Goal: Task Accomplishment & Management: Manage account settings

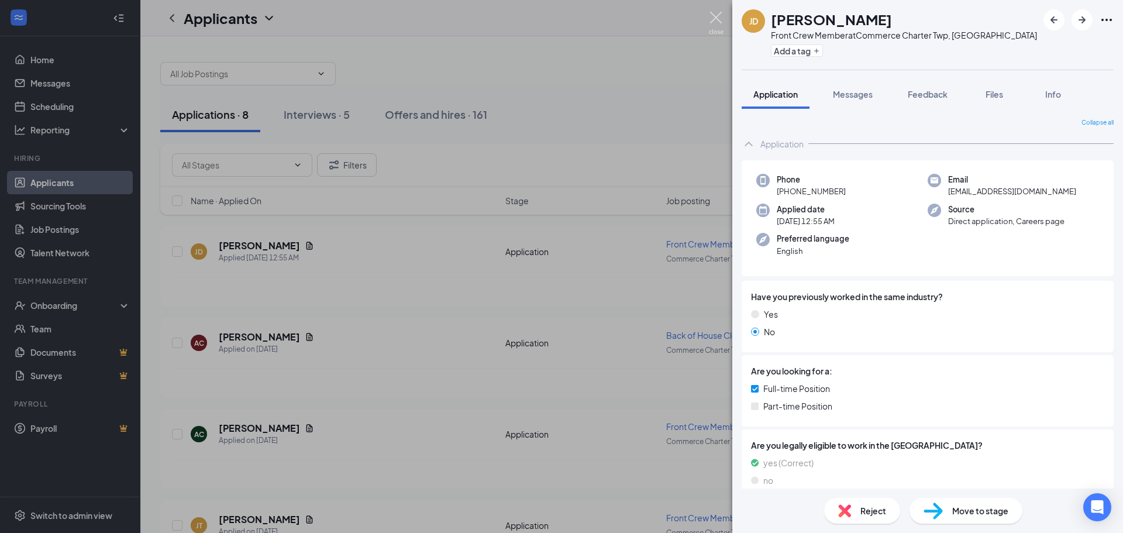
click at [717, 18] on img at bounding box center [716, 23] width 15 height 23
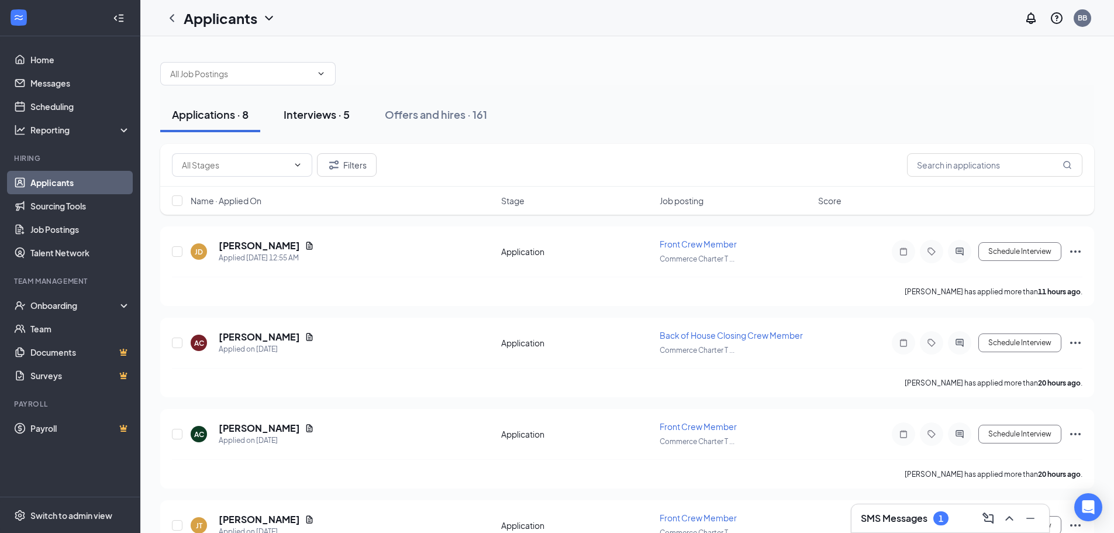
click at [301, 116] on div "Interviews · 5" at bounding box center [317, 114] width 66 height 15
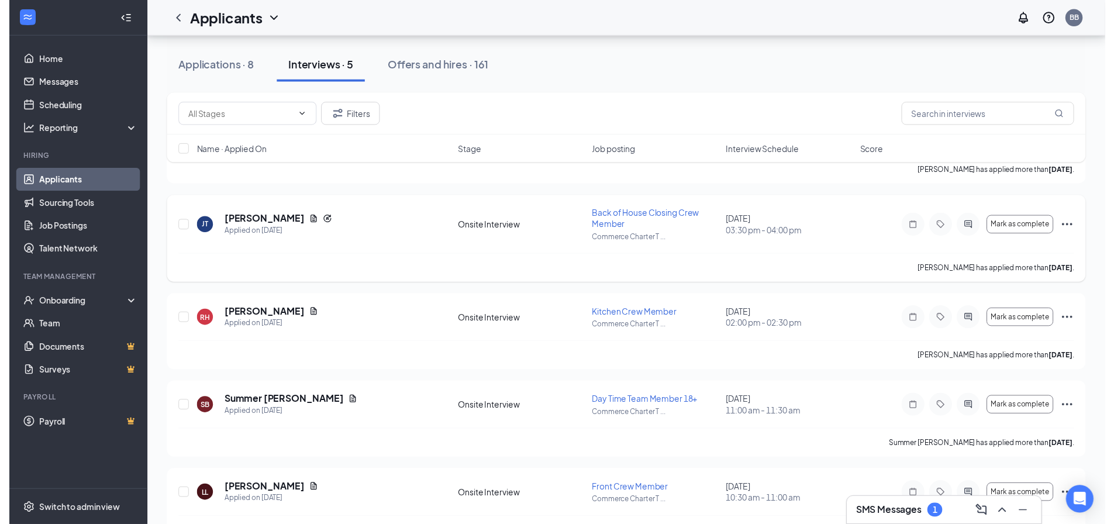
scroll to position [151, 0]
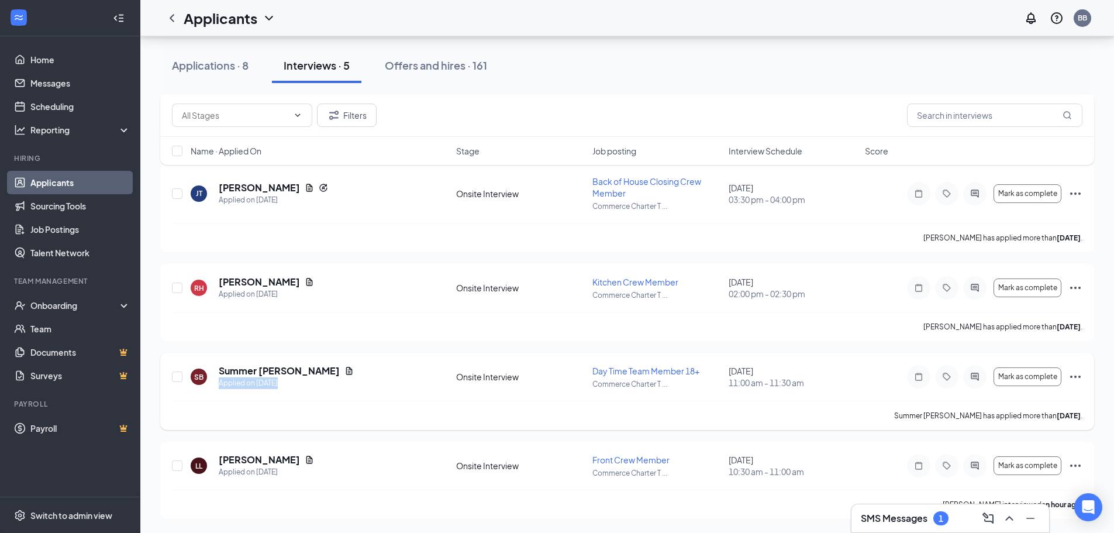
drag, startPoint x: 313, startPoint y: 373, endPoint x: 374, endPoint y: 379, distance: 60.5
click at [374, 379] on div "SB Summer [PERSON_NAME] Applied on [DATE]" at bounding box center [320, 376] width 258 height 25
click at [305, 463] on icon "Document" at bounding box center [309, 459] width 9 height 9
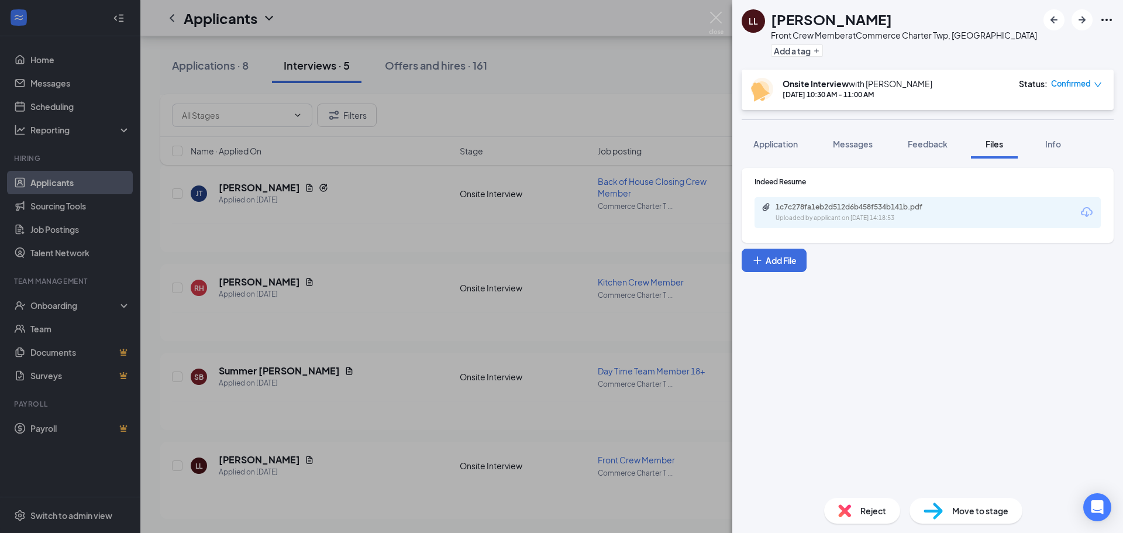
click at [791, 222] on div "Uploaded by applicant on [DATE] 14:18:53" at bounding box center [862, 217] width 175 height 9
click at [575, 53] on div "LL [PERSON_NAME] Front Crew Member at Commerce Charter Twp, [GEOGRAPHIC_DATA] A…" at bounding box center [561, 266] width 1123 height 533
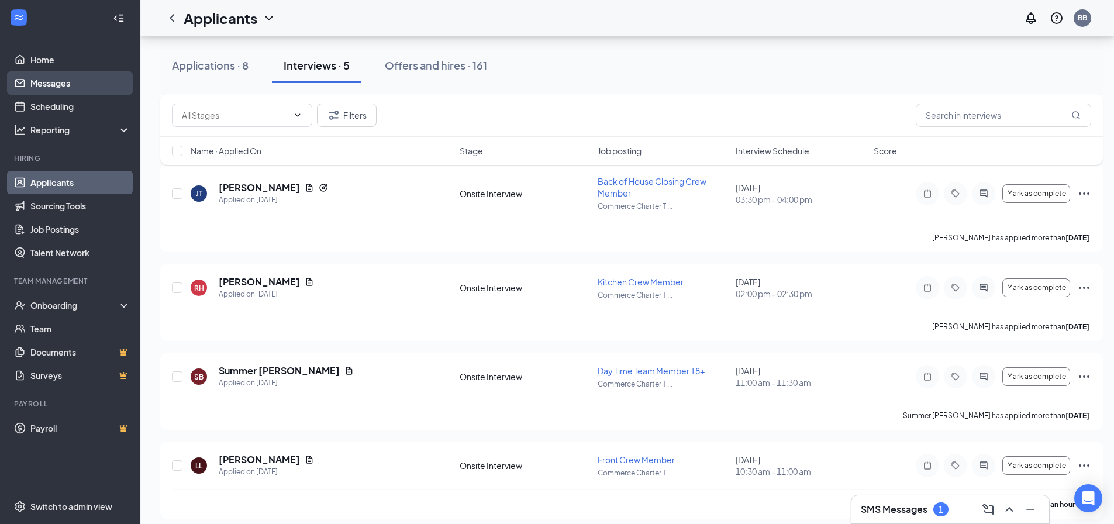
click at [42, 86] on link "Messages" at bounding box center [80, 82] width 100 height 23
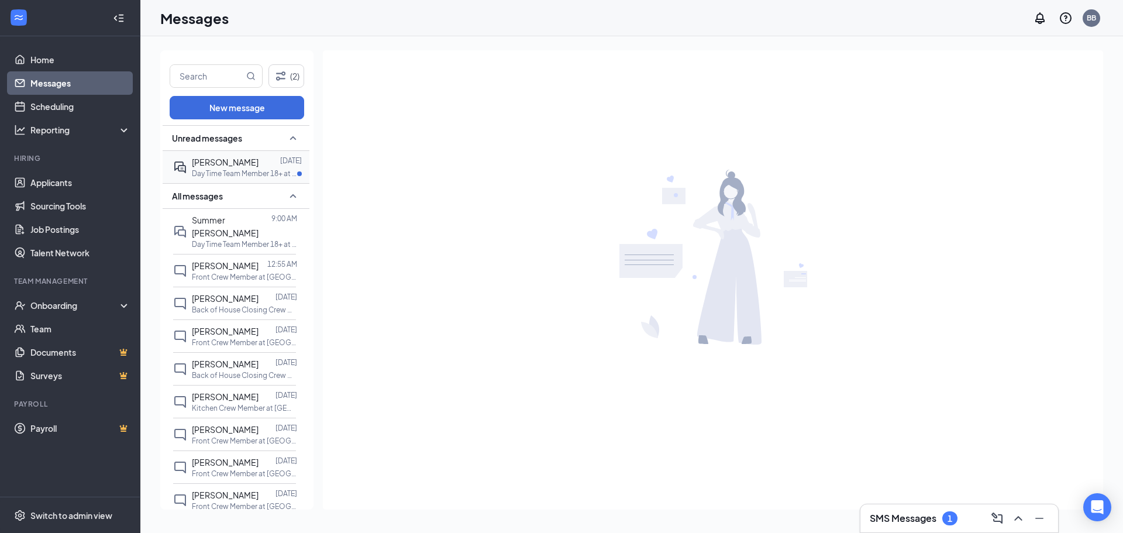
click at [258, 164] on div at bounding box center [269, 162] width 22 height 13
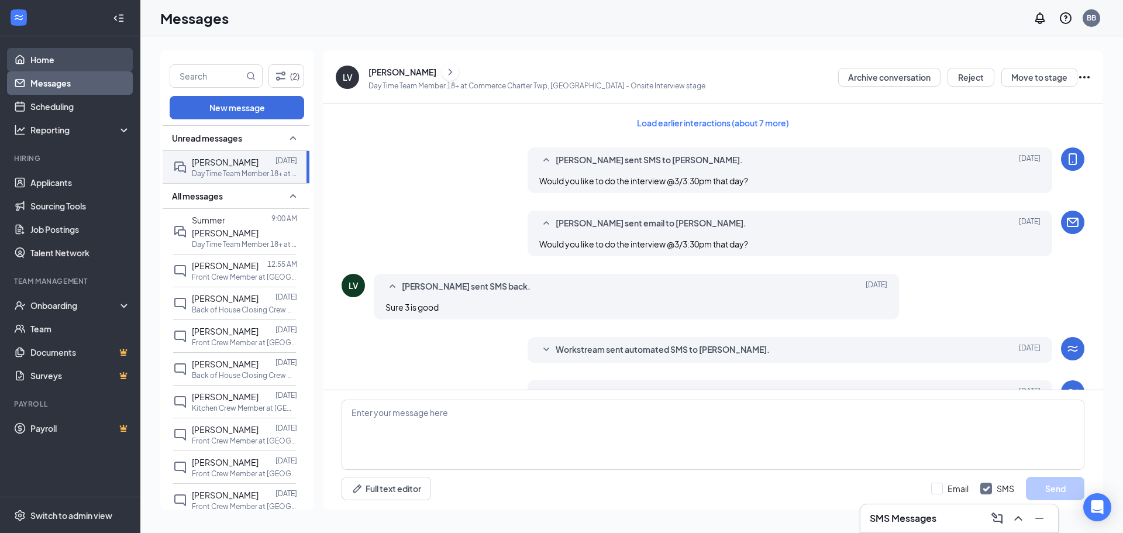
click at [50, 62] on link "Home" at bounding box center [80, 59] width 100 height 23
